Goal: Information Seeking & Learning: Learn about a topic

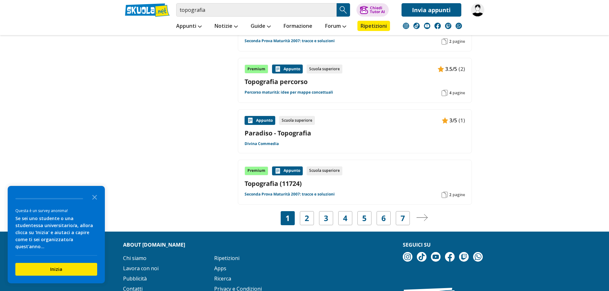
scroll to position [1022, 0]
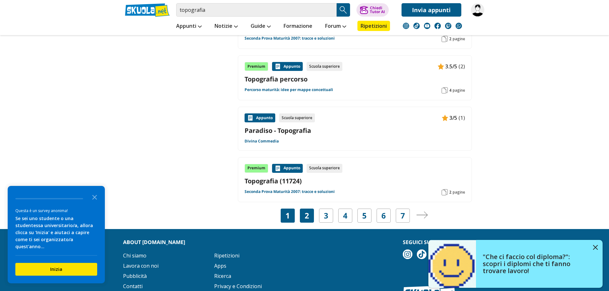
click at [307, 214] on link "2" at bounding box center [306, 215] width 4 height 9
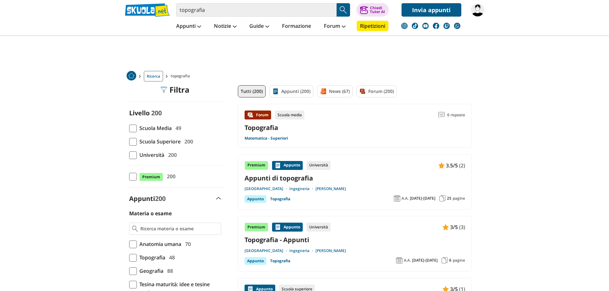
click at [134, 142] on span at bounding box center [133, 142] width 8 height 8
click at [129, 142] on input "Scuola Superiore 200" at bounding box center [129, 142] width 0 height 0
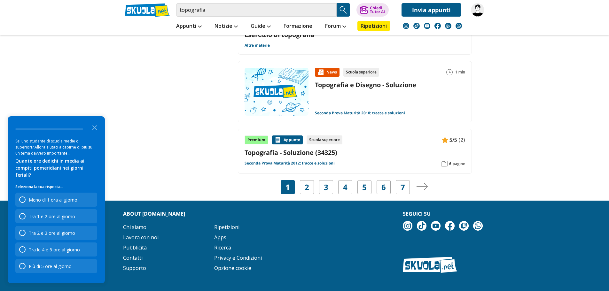
scroll to position [958, 0]
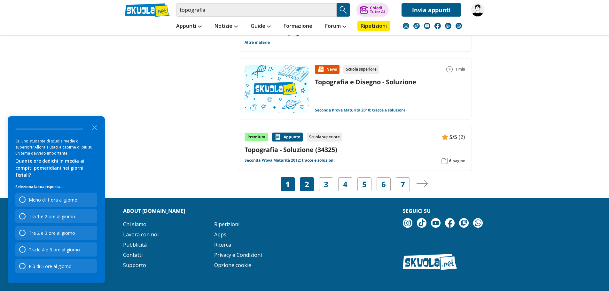
click at [308, 181] on link "2" at bounding box center [306, 184] width 4 height 9
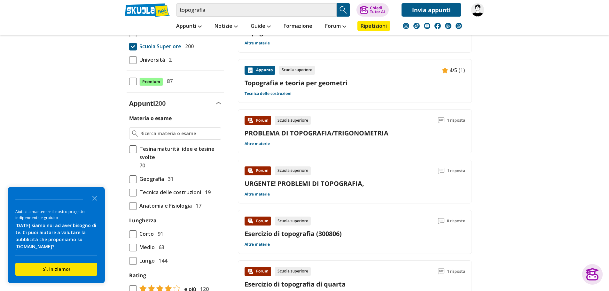
scroll to position [96, 0]
click at [309, 82] on link "Topografia e teoria per geometri" at bounding box center [354, 82] width 220 height 9
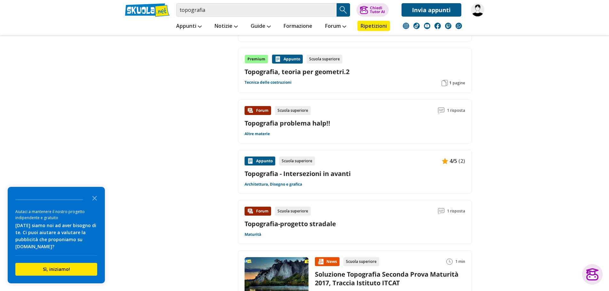
scroll to position [447, 0]
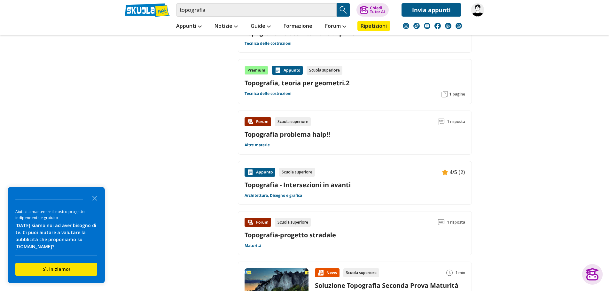
click at [317, 85] on link "Topografia, teoria per geometri.2" at bounding box center [354, 83] width 220 height 9
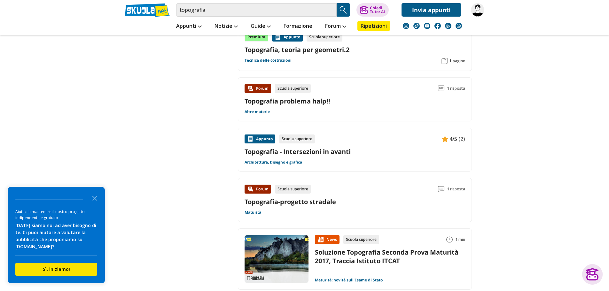
scroll to position [543, 0]
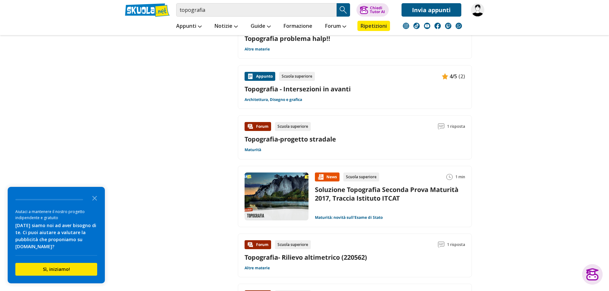
click at [321, 91] on link "Topografia - Intersezioni in avanti" at bounding box center [354, 89] width 220 height 9
click at [312, 140] on link "Topografia-progetto stradale" at bounding box center [289, 139] width 91 height 9
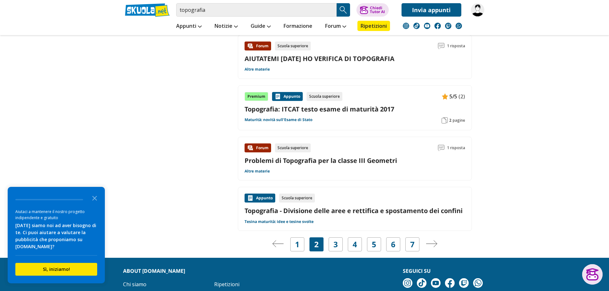
scroll to position [958, 0]
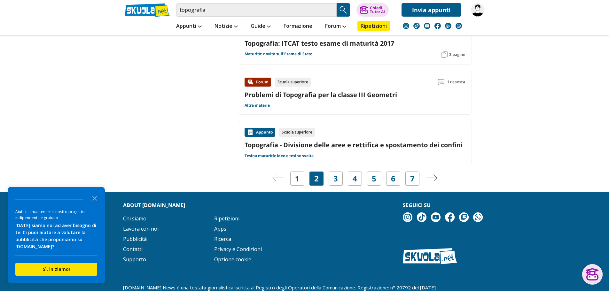
click at [362, 145] on link "Topografia - Divisione delle aree e rettifica e spostamento dei confini" at bounding box center [354, 145] width 220 height 9
click at [432, 180] on img "Pagina successiva" at bounding box center [432, 177] width 12 height 7
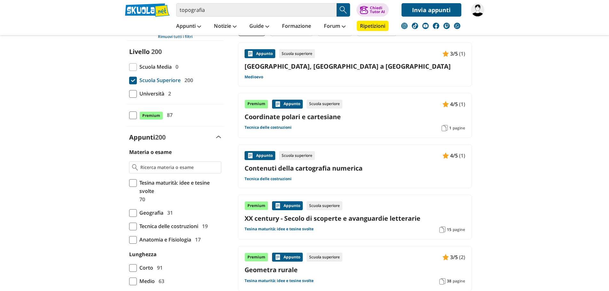
scroll to position [64, 0]
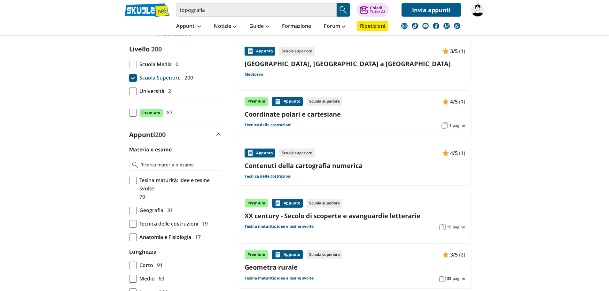
click at [316, 112] on link "Coordinate polari e cartesiane" at bounding box center [354, 114] width 220 height 9
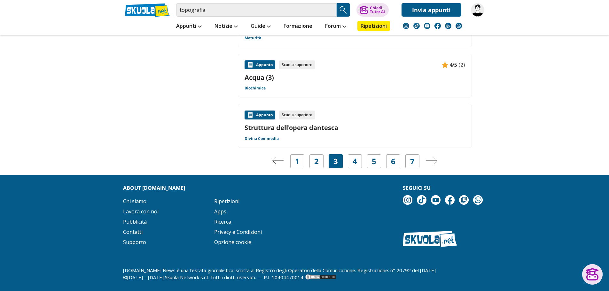
scroll to position [1017, 0]
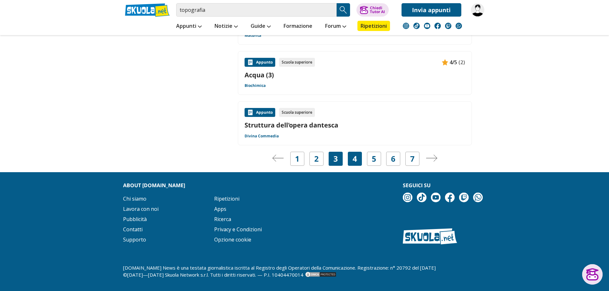
click at [358, 160] on div "4" at bounding box center [355, 159] width 14 height 14
click at [351, 163] on div "4" at bounding box center [355, 159] width 14 height 14
click at [432, 158] on img "Pagina successiva" at bounding box center [432, 158] width 12 height 7
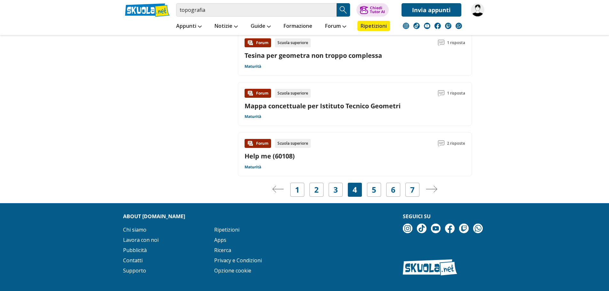
scroll to position [958, 0]
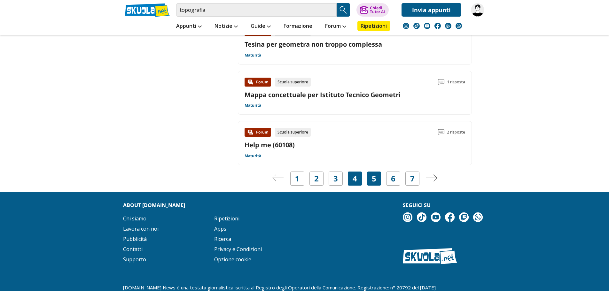
click at [372, 182] on link "5" at bounding box center [374, 178] width 4 height 9
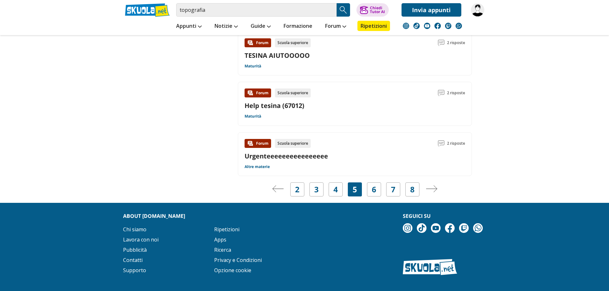
scroll to position [977, 0]
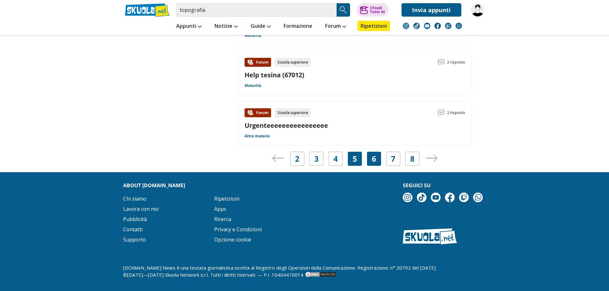
click at [373, 158] on link "6" at bounding box center [374, 158] width 4 height 9
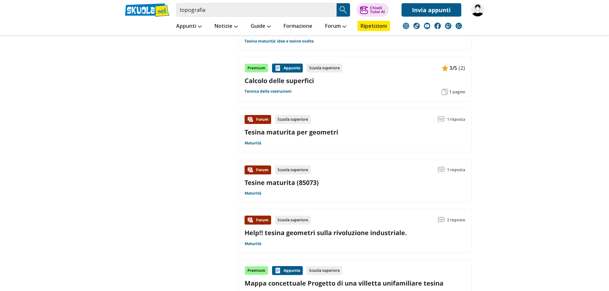
scroll to position [671, 0]
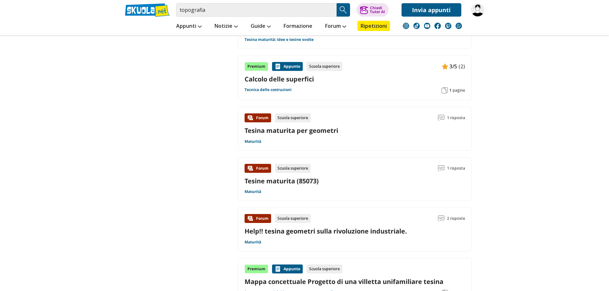
click at [280, 81] on link "Calcolo delle superfici" at bounding box center [354, 79] width 220 height 9
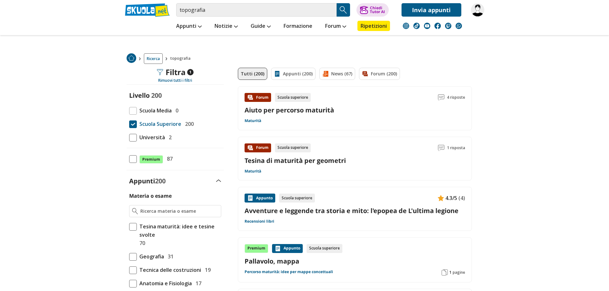
scroll to position [0, 0]
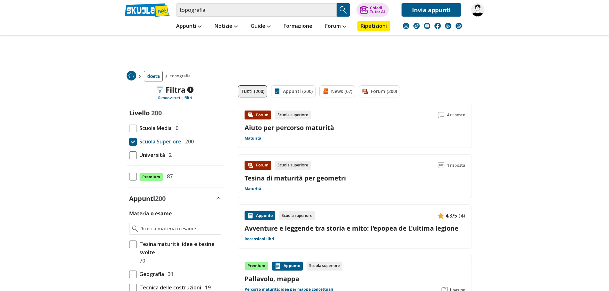
click at [482, 12] on img at bounding box center [477, 9] width 13 height 13
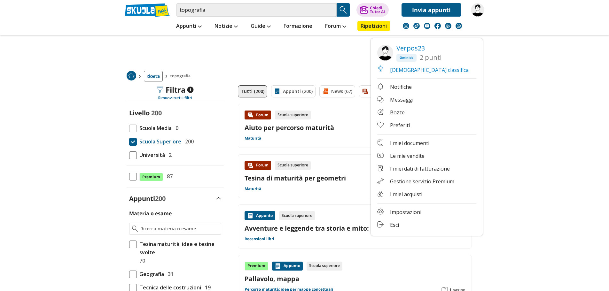
click at [408, 209] on link "Impostazioni" at bounding box center [426, 213] width 99 height 8
